Goal: Consume media (video, audio): Consume media (video, audio)

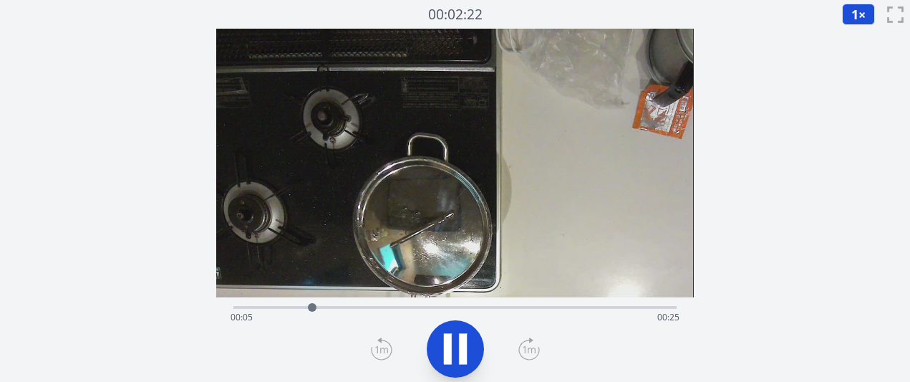
click at [534, 344] on icon at bounding box center [528, 348] width 21 height 23
click at [535, 344] on icon at bounding box center [528, 348] width 21 height 23
click at [384, 351] on icon at bounding box center [381, 348] width 21 height 23
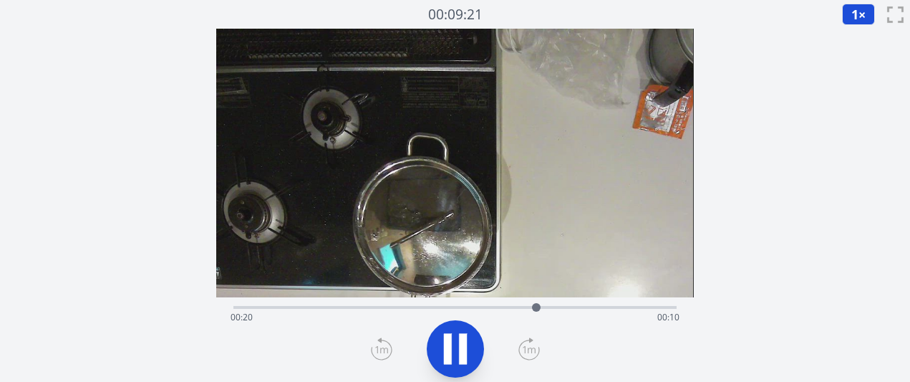
click at [384, 351] on icon at bounding box center [381, 348] width 21 height 23
click at [450, 352] on icon at bounding box center [448, 348] width 8 height 31
click at [452, 309] on div "経過時間: 00:22 残り時間: 00:07" at bounding box center [455, 317] width 448 height 23
click at [455, 349] on icon at bounding box center [456, 349] width 24 height 30
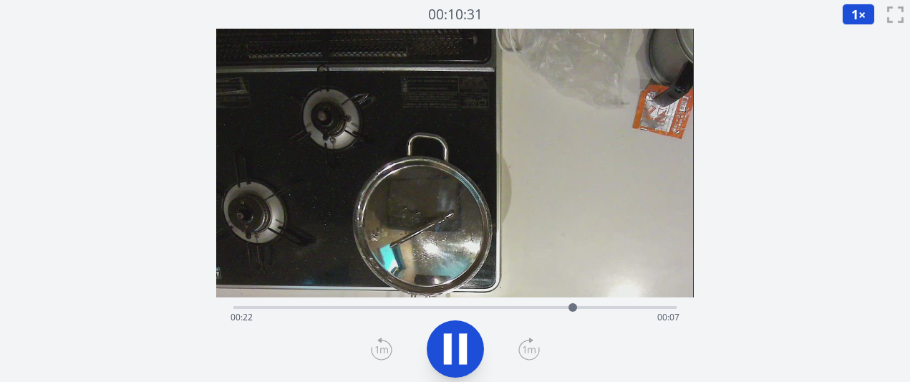
click at [455, 349] on icon at bounding box center [455, 349] width 40 height 40
click at [440, 307] on div "経過時間: 00:22 残り時間: 00:07" at bounding box center [455, 317] width 448 height 23
click at [477, 306] on div "経過時間: 00:13 残り時間: 00:16" at bounding box center [455, 317] width 448 height 23
click at [513, 306] on div "経過時間: 00:16 残り時間: 00:14" at bounding box center [455, 317] width 448 height 23
click at [505, 306] on div at bounding box center [513, 306] width 21 height 21
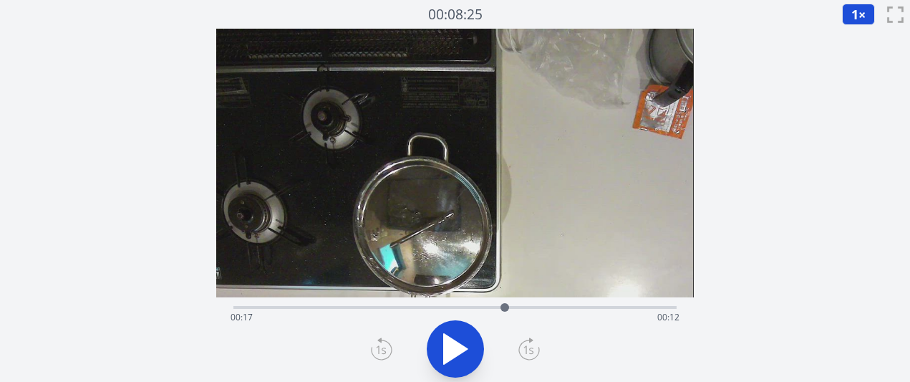
click at [496, 306] on div at bounding box center [504, 306] width 21 height 21
click at [515, 309] on div "経過時間: 00:17 残り時間: 00:12" at bounding box center [455, 317] width 448 height 23
click at [505, 306] on div at bounding box center [514, 306] width 21 height 21
click at [510, 308] on div at bounding box center [504, 306] width 21 height 21
click at [468, 360] on icon at bounding box center [455, 349] width 40 height 40
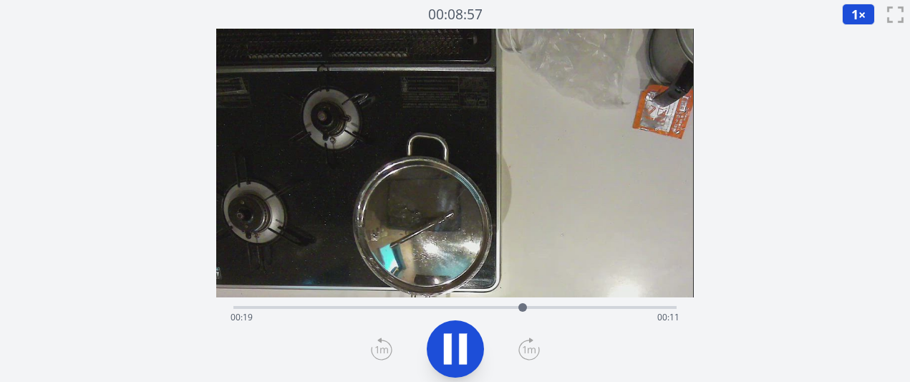
click at [473, 361] on icon at bounding box center [455, 349] width 40 height 40
click at [473, 360] on icon at bounding box center [455, 349] width 40 height 40
click at [430, 301] on div "経過時間: 00:21 残り時間: 00:08" at bounding box center [454, 305] width 442 height 17
click at [440, 306] on div "経過時間: 00:12 残り時間: 00:17" at bounding box center [455, 317] width 448 height 23
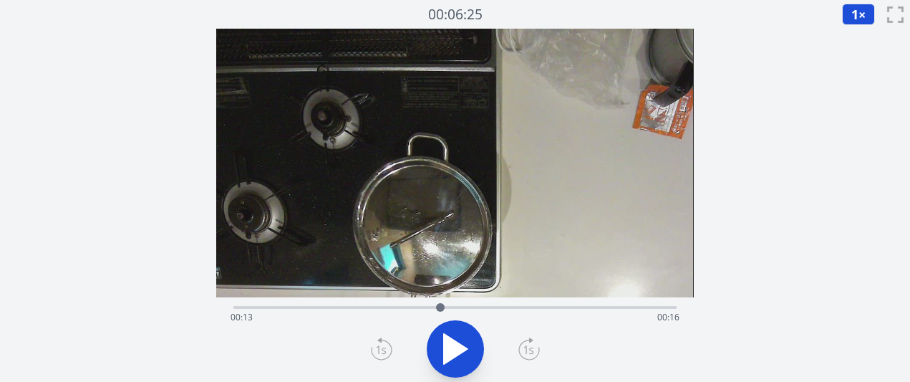
click at [454, 303] on div "経過時間: 00:13 残り時間: 00:16" at bounding box center [454, 305] width 442 height 17
click at [469, 302] on div "経過時間: 00:14 残り時間: 00:15" at bounding box center [454, 305] width 442 height 17
click at [482, 306] on div "経過時間: 00:15 残り時間: 00:14" at bounding box center [455, 317] width 448 height 23
click at [494, 306] on div "経過時間: 00:16 残り時間: 00:13" at bounding box center [455, 317] width 448 height 23
click at [508, 306] on div "経過時間: 00:17 残り時間: 00:13" at bounding box center [455, 317] width 448 height 23
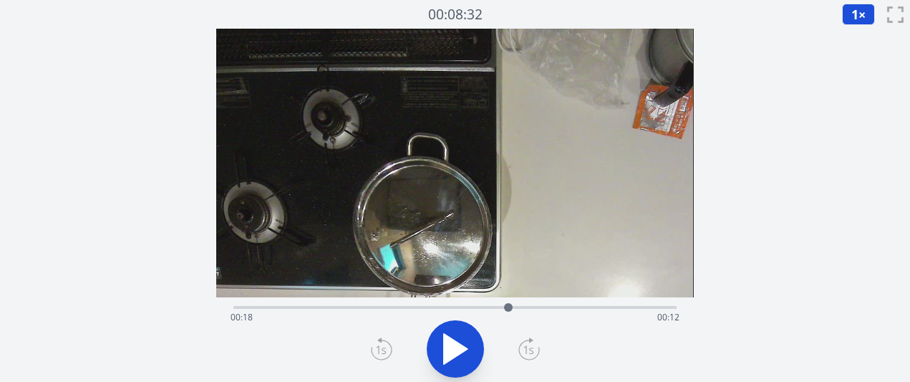
click at [448, 339] on icon at bounding box center [456, 349] width 24 height 30
click at [448, 339] on icon at bounding box center [448, 348] width 8 height 31
click at [448, 340] on icon at bounding box center [456, 349] width 24 height 30
click at [448, 340] on icon at bounding box center [448, 348] width 8 height 31
click at [499, 306] on div "経過時間: 00:22 残り時間: 00:08" at bounding box center [455, 317] width 448 height 23
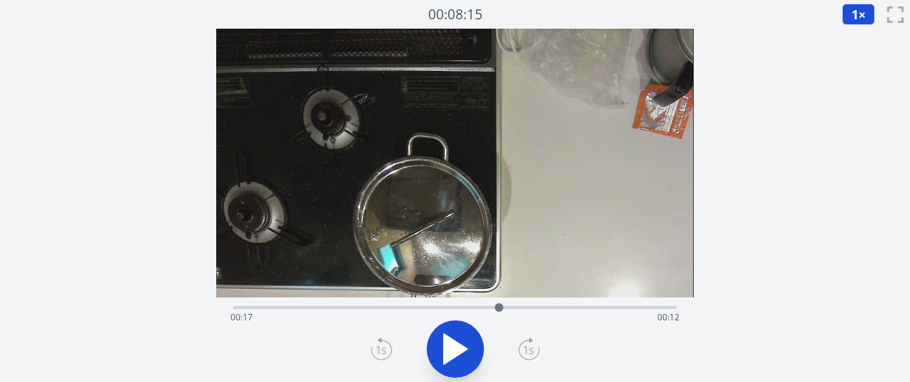
click at [506, 306] on div at bounding box center [498, 306] width 21 height 21
click at [458, 353] on icon at bounding box center [456, 349] width 24 height 30
click at [458, 353] on icon at bounding box center [455, 349] width 40 height 40
click at [462, 340] on icon at bounding box center [455, 349] width 40 height 40
click at [462, 340] on icon at bounding box center [463, 348] width 8 height 31
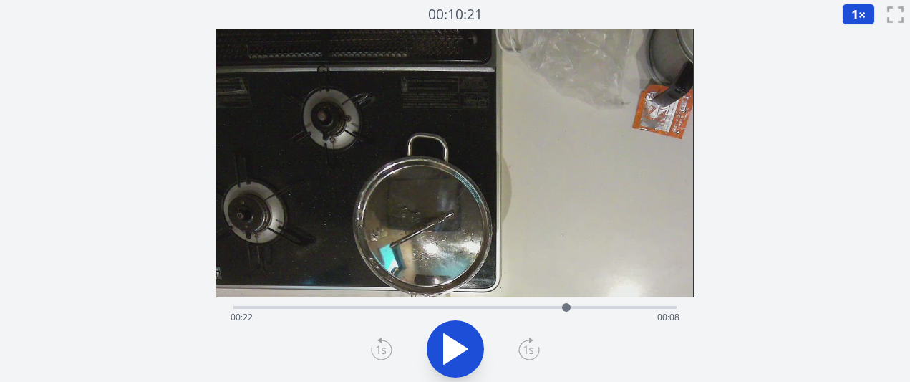
click at [557, 311] on div at bounding box center [566, 306] width 21 height 21
click at [475, 341] on icon at bounding box center [455, 349] width 40 height 40
click at [556, 306] on div at bounding box center [562, 306] width 21 height 21
click at [460, 343] on icon at bounding box center [456, 349] width 24 height 30
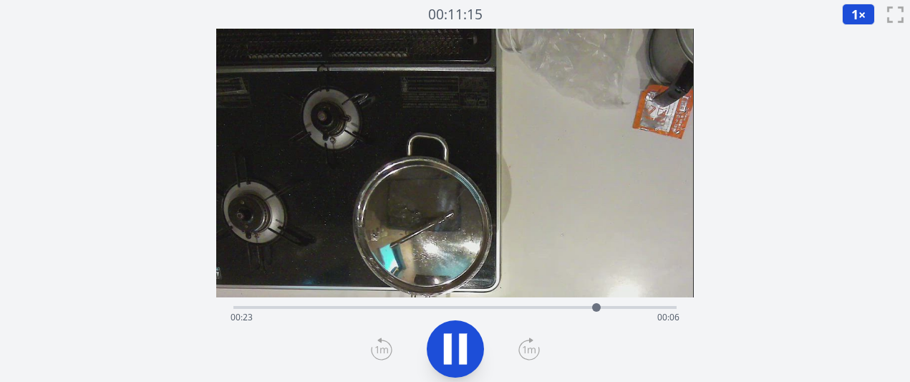
click at [460, 343] on icon at bounding box center [463, 348] width 8 height 31
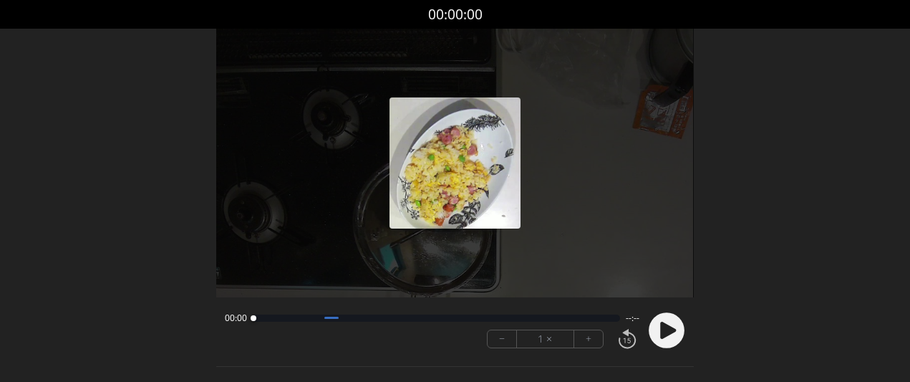
click at [590, 338] on font "+" at bounding box center [589, 338] width 6 height 16
click at [656, 336] on circle at bounding box center [667, 330] width 36 height 36
click at [584, 339] on button "+" at bounding box center [588, 338] width 29 height 17
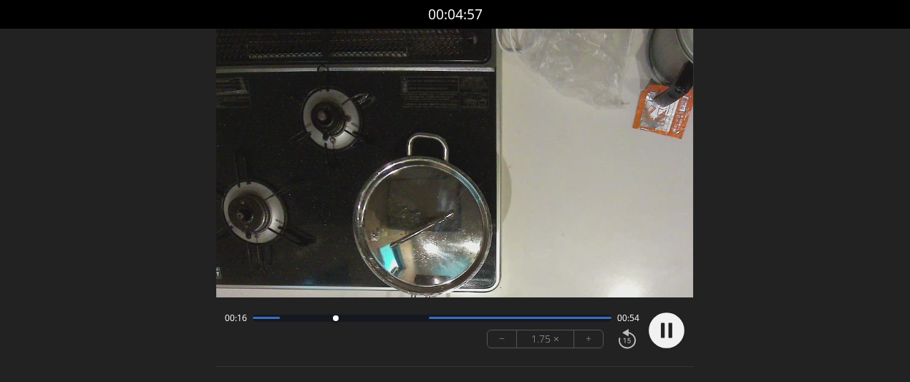
click at [504, 339] on button "−" at bounding box center [502, 338] width 29 height 17
click at [583, 341] on button "+" at bounding box center [588, 338] width 29 height 17
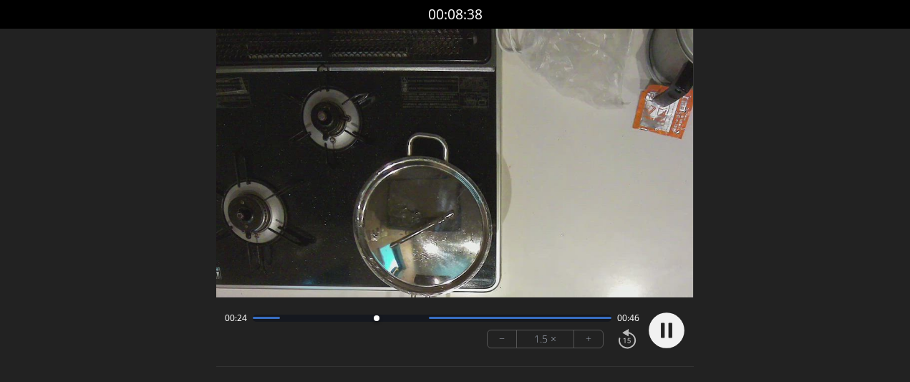
click at [583, 341] on button "+" at bounding box center [588, 338] width 29 height 17
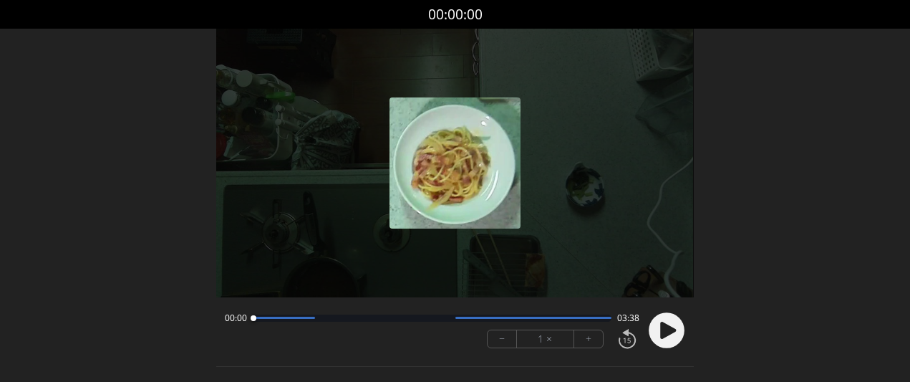
click at [583, 338] on button "+" at bounding box center [588, 338] width 29 height 17
click at [674, 334] on circle at bounding box center [667, 330] width 36 height 36
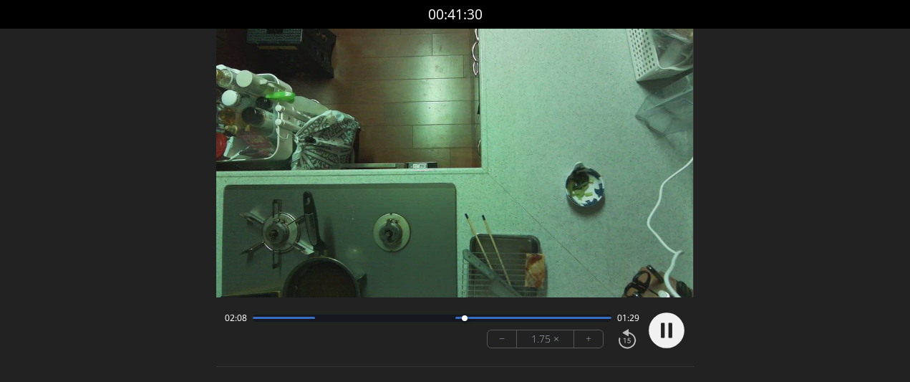
click at [588, 337] on button "+" at bounding box center [588, 338] width 29 height 17
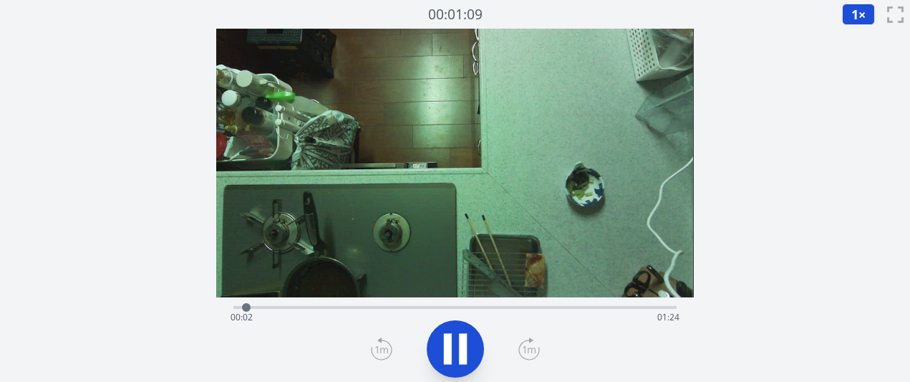
click at [534, 350] on icon at bounding box center [529, 349] width 13 height 7
click at [536, 350] on icon at bounding box center [528, 348] width 21 height 23
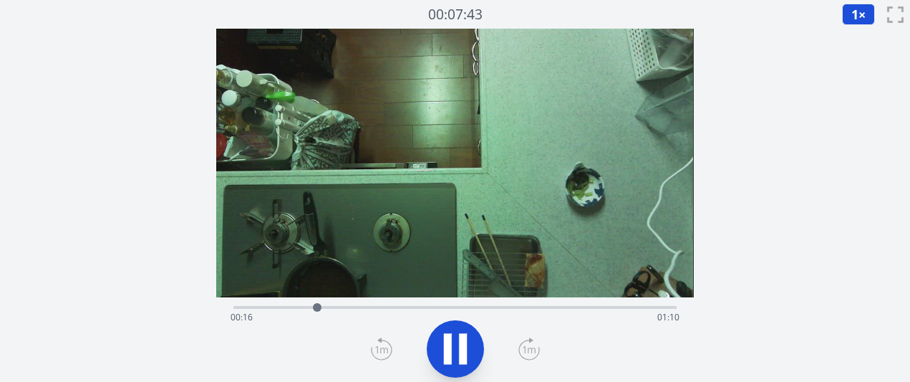
click at [536, 350] on icon at bounding box center [528, 348] width 21 height 23
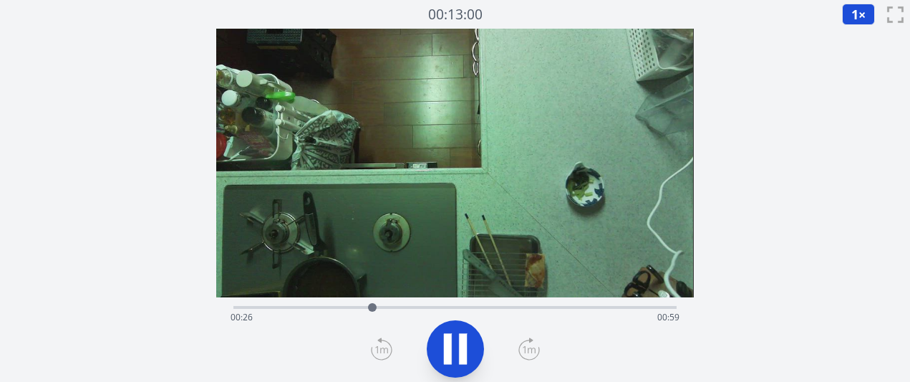
click at [536, 350] on icon at bounding box center [528, 348] width 21 height 23
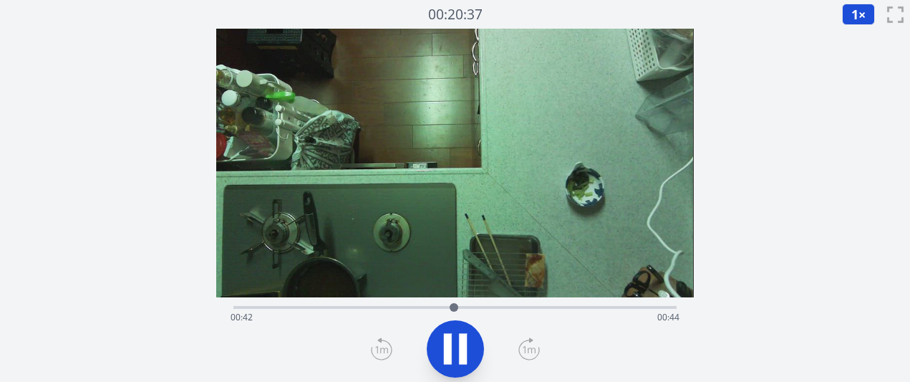
click at [536, 350] on icon at bounding box center [528, 348] width 21 height 23
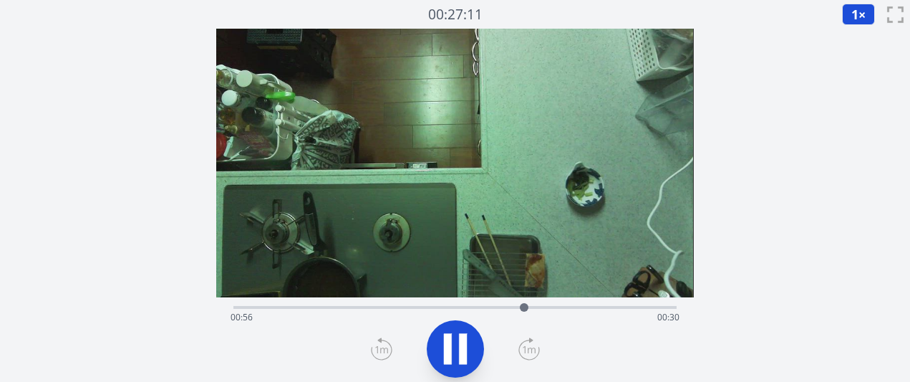
click at [536, 350] on icon at bounding box center [528, 348] width 21 height 23
click at [507, 304] on div "経過時間: 01:17 残り時間: 00:09" at bounding box center [454, 305] width 442 height 17
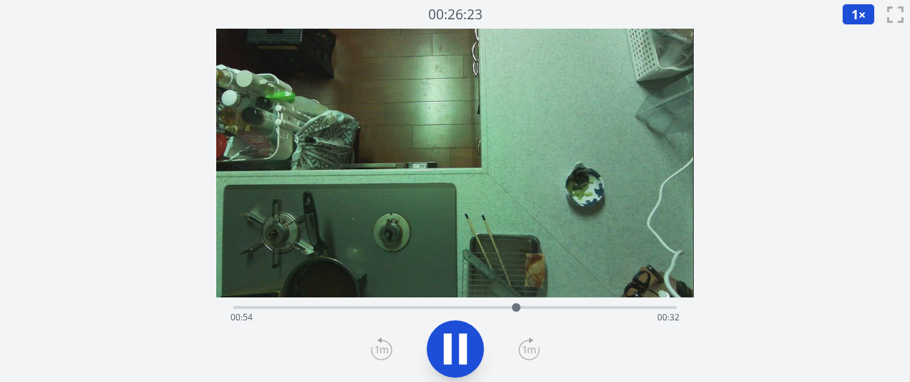
click at [525, 356] on icon at bounding box center [528, 348] width 21 height 23
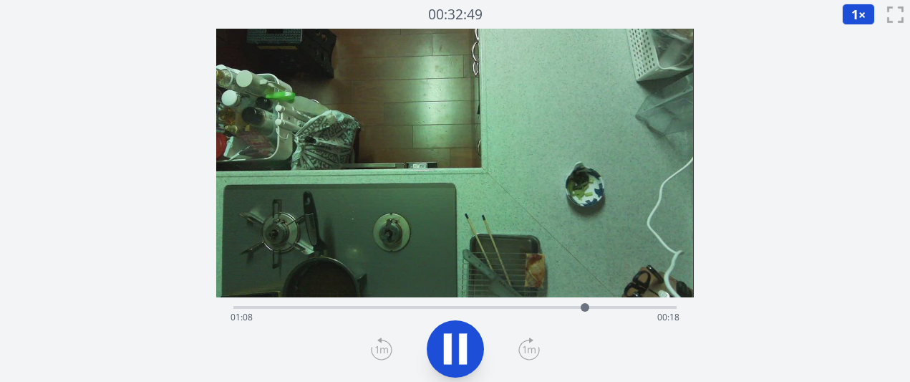
click at [525, 356] on icon at bounding box center [528, 348] width 21 height 23
click at [380, 348] on icon at bounding box center [381, 349] width 13 height 7
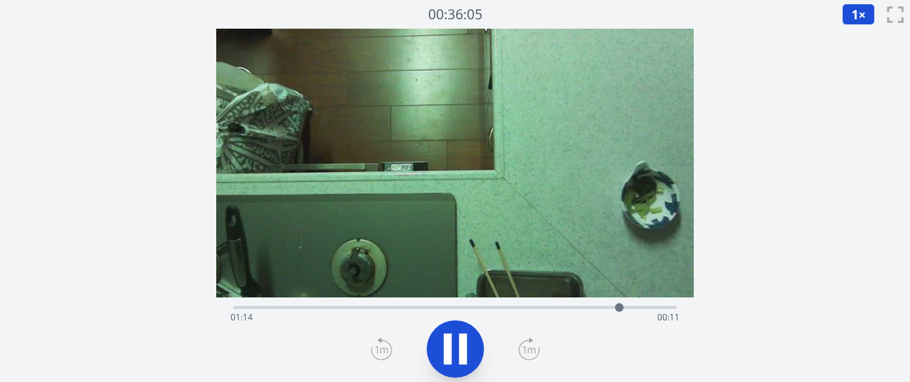
click at [384, 349] on icon at bounding box center [381, 348] width 21 height 23
click at [467, 354] on icon at bounding box center [455, 349] width 40 height 40
click at [455, 358] on icon at bounding box center [455, 349] width 40 height 40
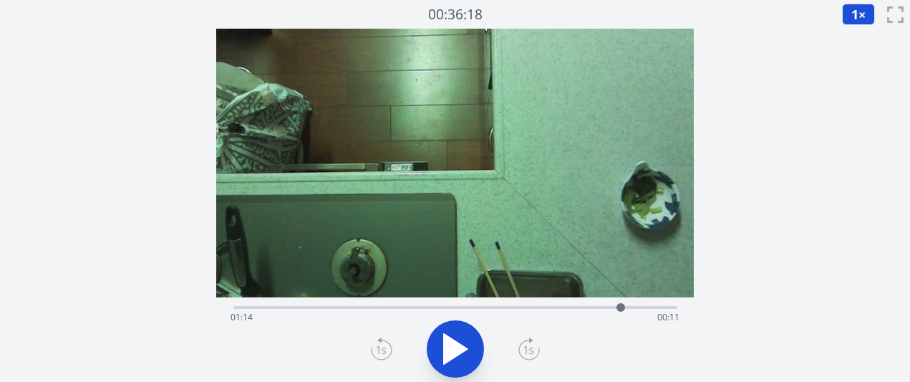
click at [519, 308] on div "経過時間: 01:14 残り時間: 00:11" at bounding box center [455, 317] width 448 height 23
click at [549, 308] on div "経過時間: 00:55 残り時間: 00:31" at bounding box center [455, 317] width 448 height 23
click at [451, 336] on icon at bounding box center [455, 349] width 40 height 40
click at [531, 346] on icon at bounding box center [528, 348] width 21 height 23
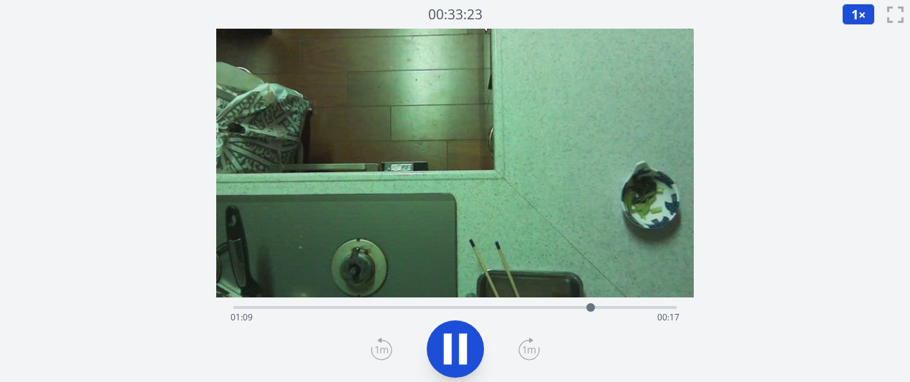
click at [531, 346] on icon at bounding box center [528, 348] width 21 height 23
click at [454, 359] on icon at bounding box center [455, 349] width 40 height 40
click at [448, 342] on icon at bounding box center [456, 349] width 24 height 30
click at [448, 342] on icon at bounding box center [448, 348] width 8 height 31
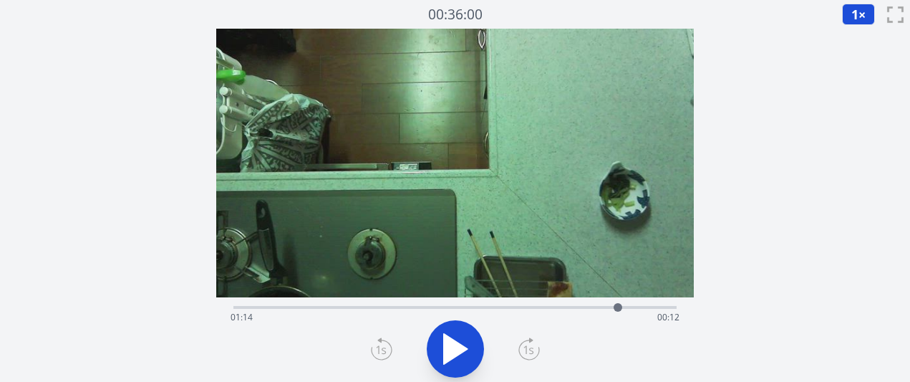
click at [449, 337] on icon at bounding box center [456, 349] width 24 height 30
click at [449, 337] on icon at bounding box center [448, 348] width 8 height 31
click at [613, 306] on div at bounding box center [621, 306] width 21 height 21
click at [452, 349] on icon at bounding box center [456, 349] width 24 height 30
click at [452, 349] on icon at bounding box center [455, 349] width 40 height 40
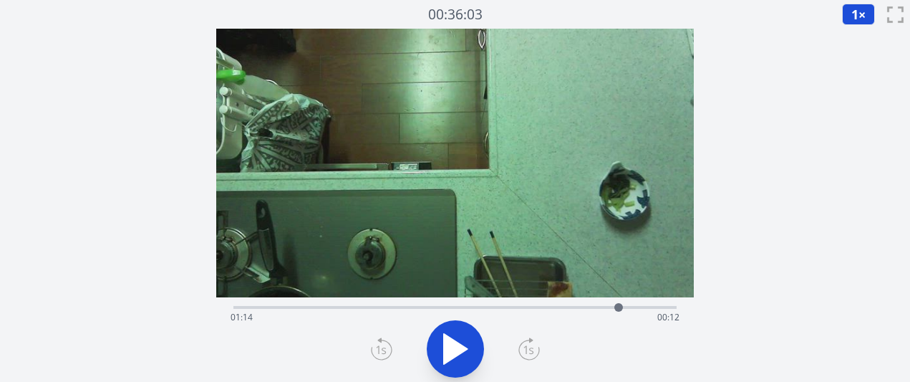
click at [452, 349] on icon at bounding box center [456, 349] width 24 height 30
click at [452, 349] on icon at bounding box center [455, 349] width 40 height 40
click at [452, 349] on icon at bounding box center [456, 349] width 24 height 30
click at [452, 349] on icon at bounding box center [455, 349] width 40 height 40
click at [452, 349] on icon at bounding box center [456, 349] width 24 height 30
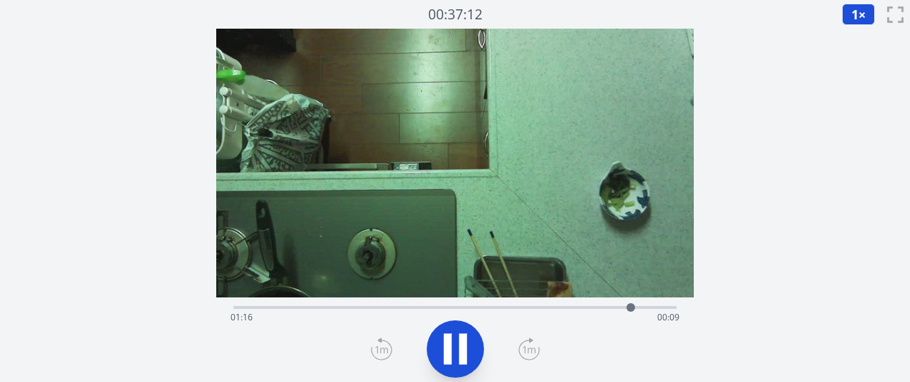
click at [452, 349] on icon at bounding box center [455, 349] width 40 height 40
click at [621, 306] on div at bounding box center [631, 306] width 21 height 21
click at [461, 366] on icon at bounding box center [455, 349] width 40 height 40
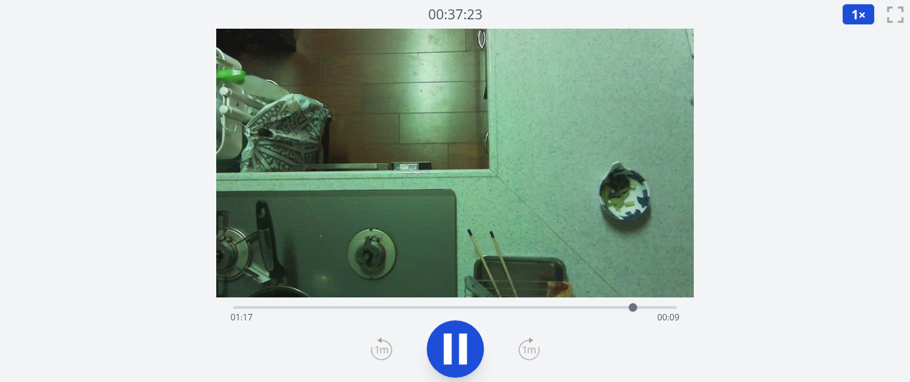
click at [461, 366] on icon at bounding box center [455, 349] width 40 height 40
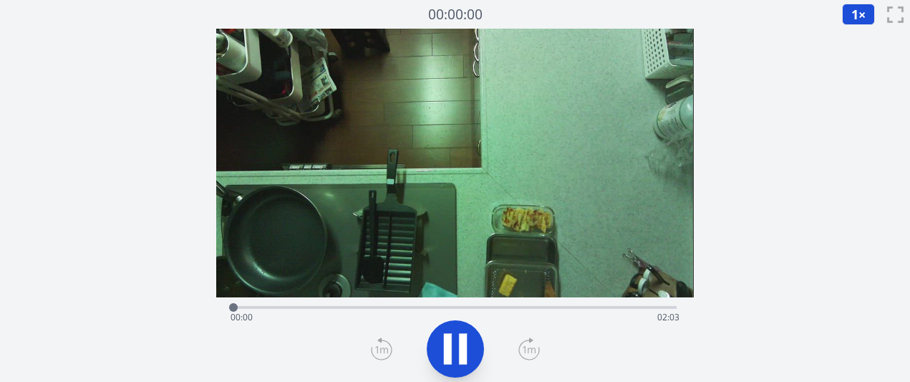
click at [530, 352] on icon at bounding box center [528, 348] width 21 height 23
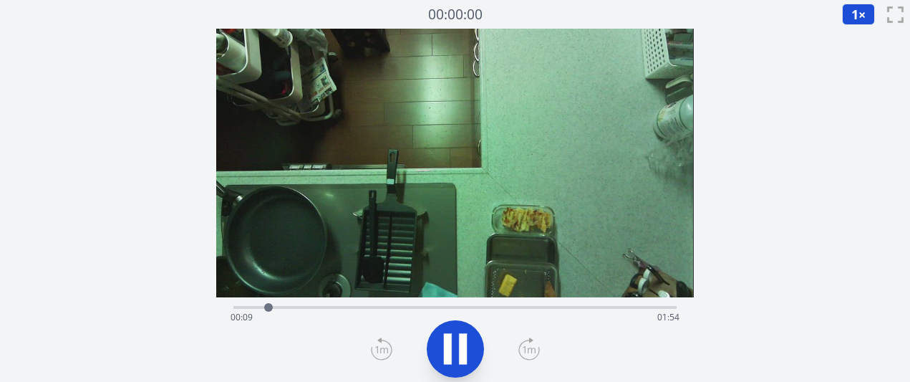
click at [530, 352] on icon at bounding box center [528, 348] width 21 height 23
click at [513, 354] on div at bounding box center [455, 348] width 460 height 69
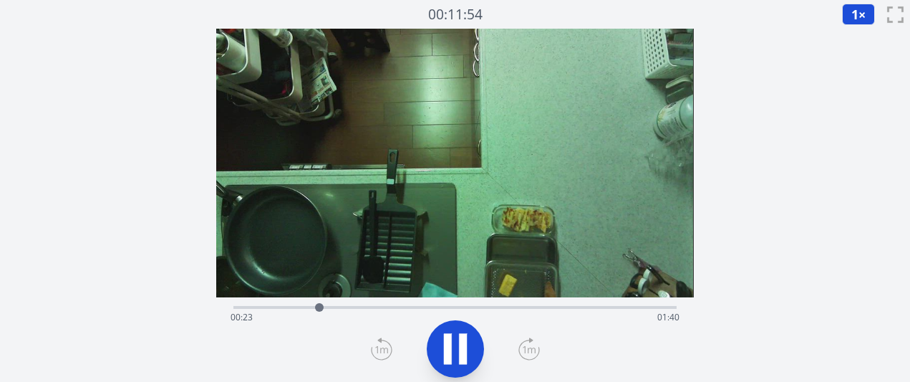
click at [467, 310] on div "経過時間: 00:23 残り時間: 01:40" at bounding box center [455, 317] width 448 height 23
click at [531, 353] on icon at bounding box center [528, 348] width 21 height 23
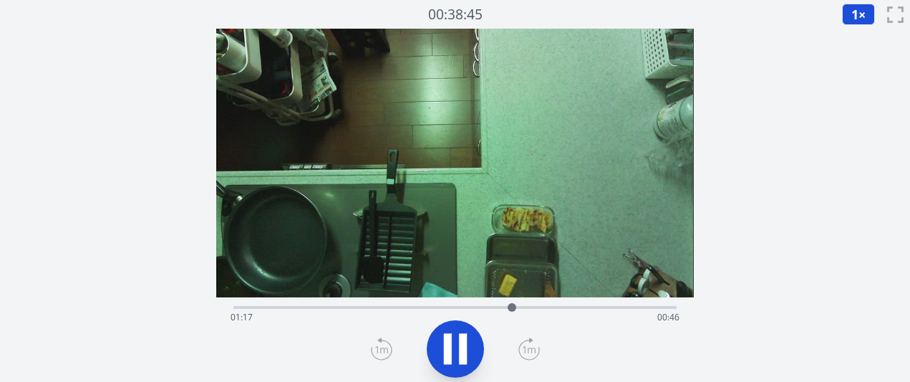
click at [531, 353] on icon at bounding box center [528, 348] width 21 height 23
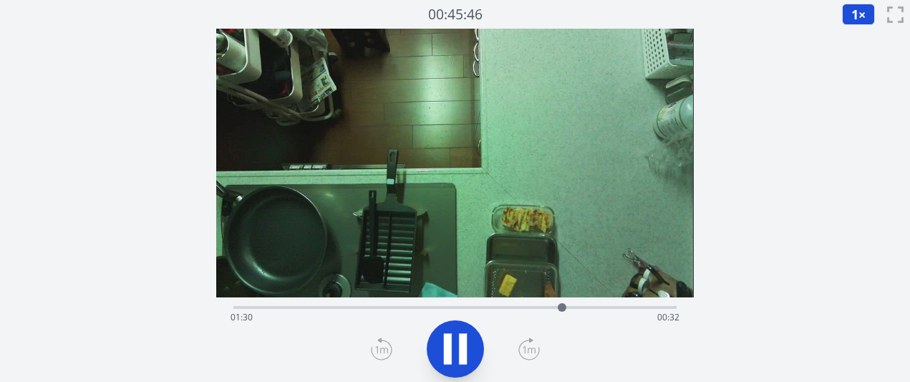
click at [531, 353] on icon at bounding box center [528, 348] width 21 height 23
click at [375, 345] on icon at bounding box center [381, 348] width 21 height 23
click at [464, 355] on icon at bounding box center [463, 348] width 8 height 31
